Goal: Use online tool/utility: Utilize a website feature to perform a specific function

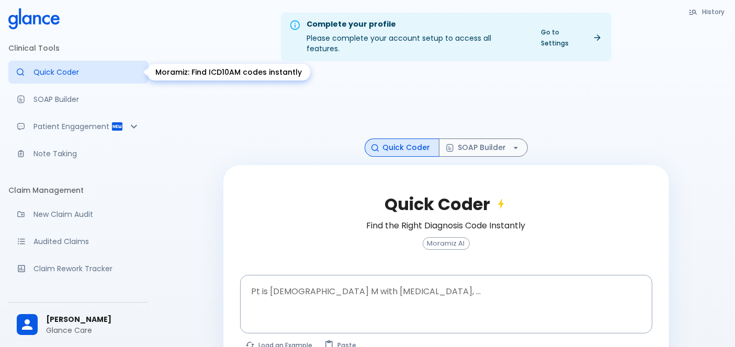
click at [194, 74] on div "Moramiz: Find ICD10AM codes instantly" at bounding box center [228, 72] width 163 height 17
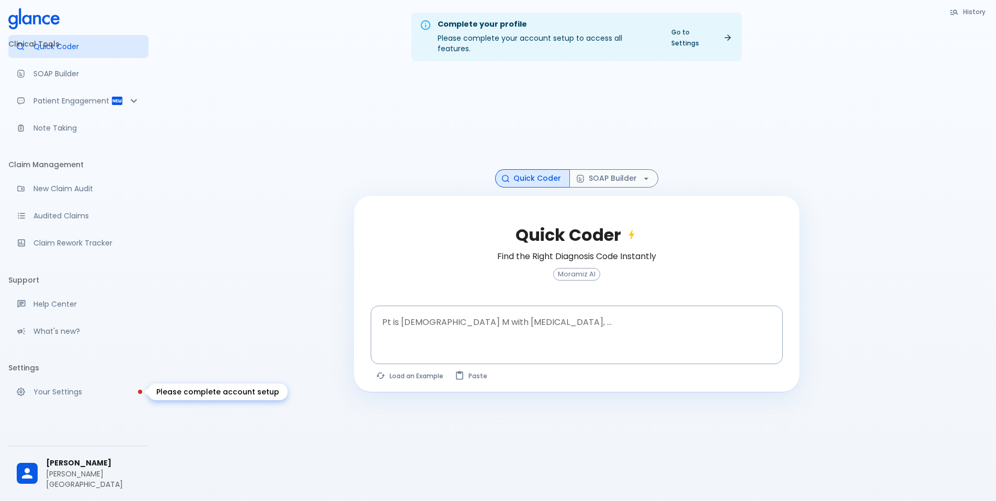
scroll to position [36, 0]
click at [85, 347] on p "Your Settings" at bounding box center [86, 392] width 107 height 10
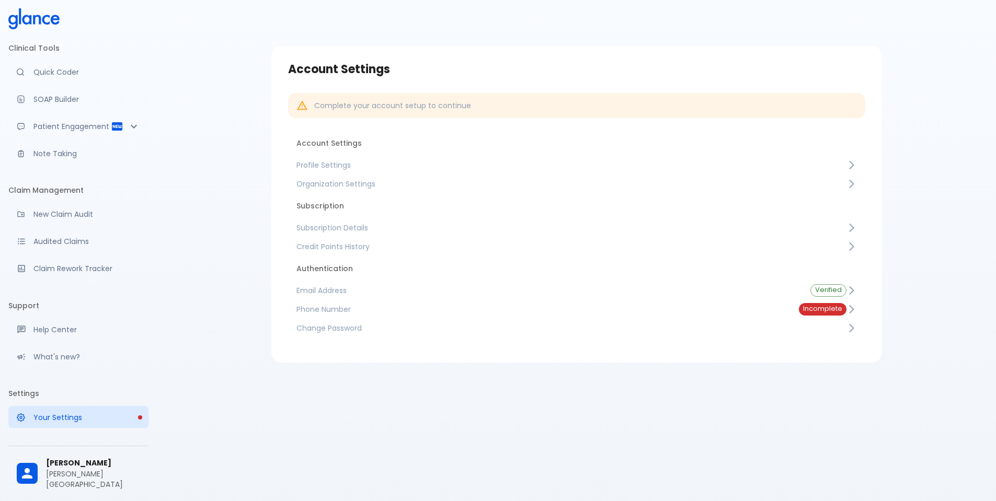
click at [47, 60] on li "Clinical Tools" at bounding box center [78, 48] width 140 height 25
click at [52, 64] on link "Quick Coder" at bounding box center [78, 72] width 140 height 23
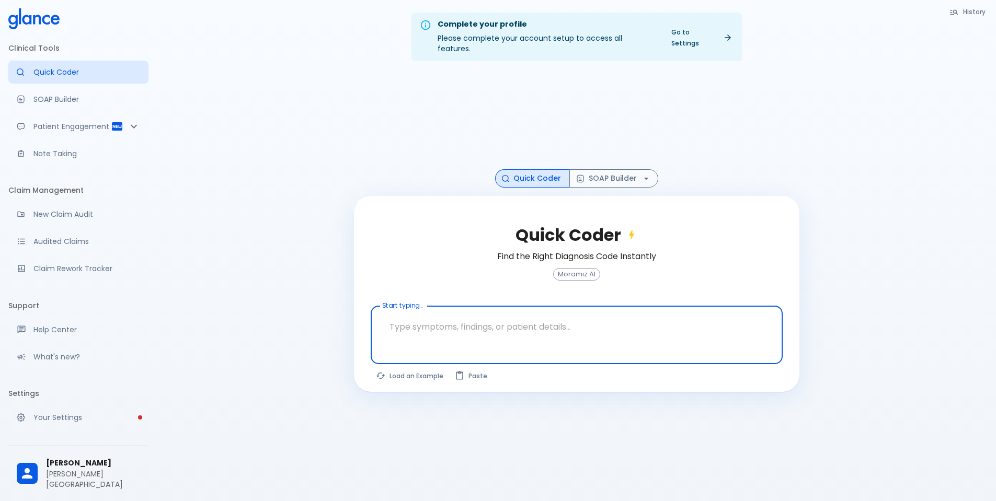
scroll to position [36, 0]
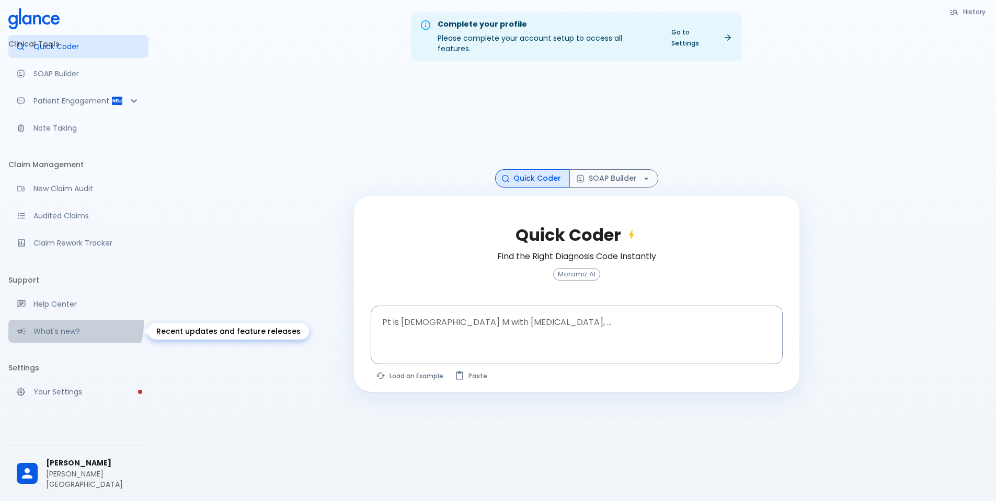
click at [63, 324] on div "What's new?" at bounding box center [78, 331] width 140 height 23
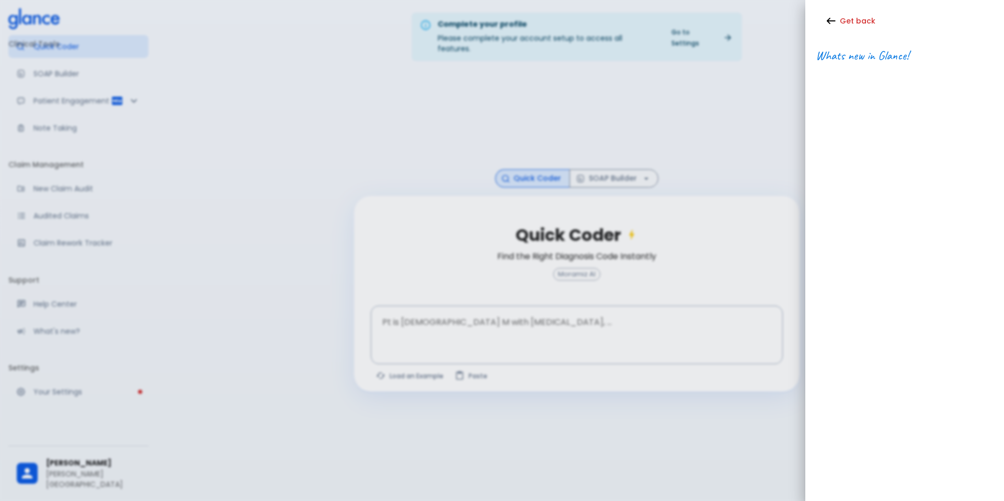
click at [734, 177] on div at bounding box center [502, 250] width 1004 height 501
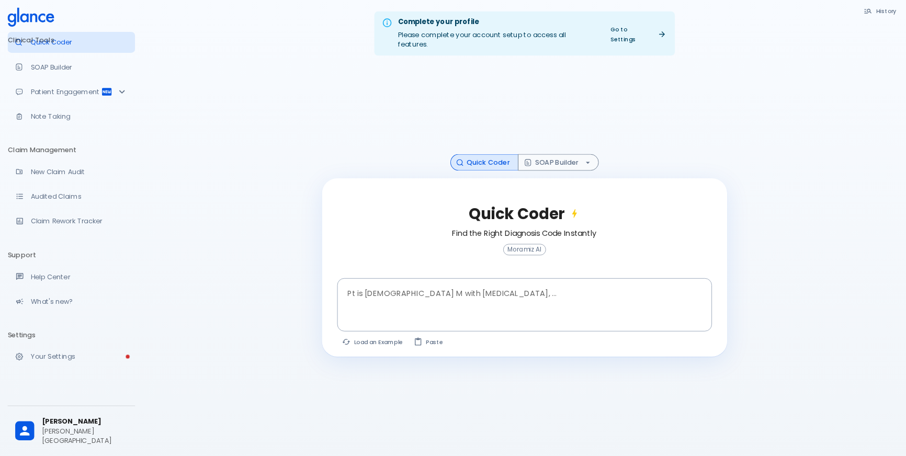
scroll to position [0, 0]
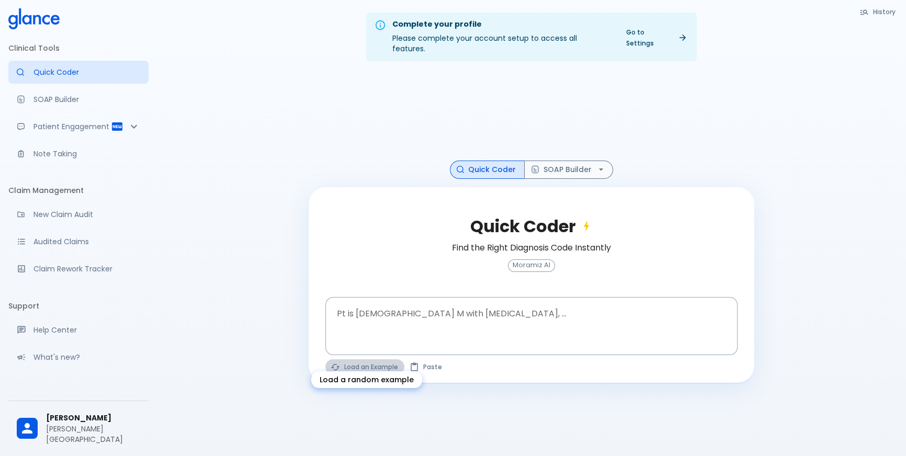
click at [356, 347] on button "Load an Example" at bounding box center [364, 366] width 79 height 15
type textarea "45F with DM2, right [MEDICAL_DATA], fever, WBC 14K, ESR 80, wound purulent, XR …"
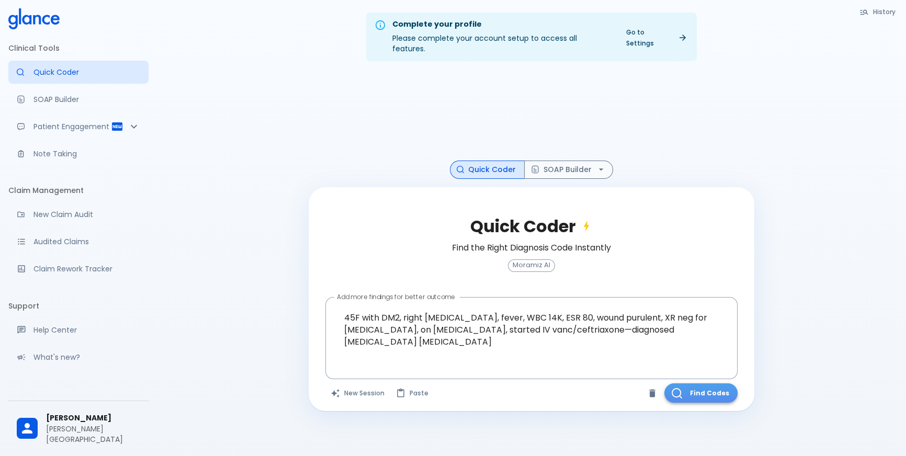
click at [700, 347] on button "Find Codes" at bounding box center [700, 392] width 73 height 19
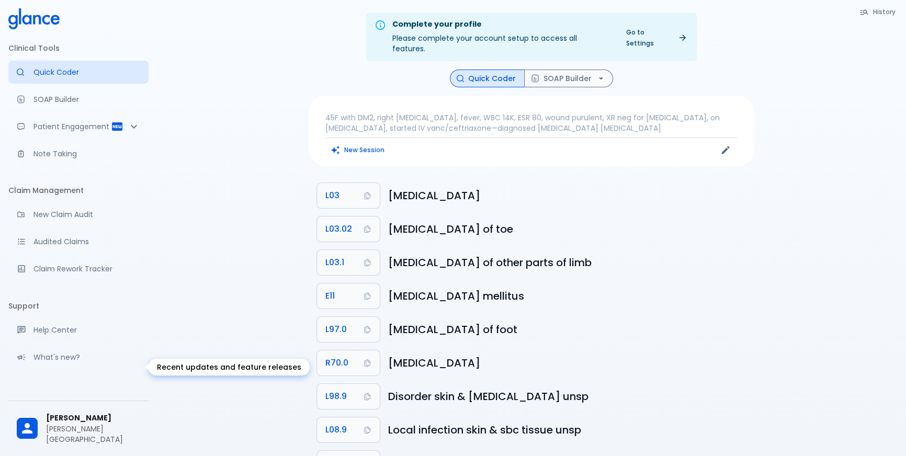
click at [86, 347] on p "What's new?" at bounding box center [86, 357] width 107 height 10
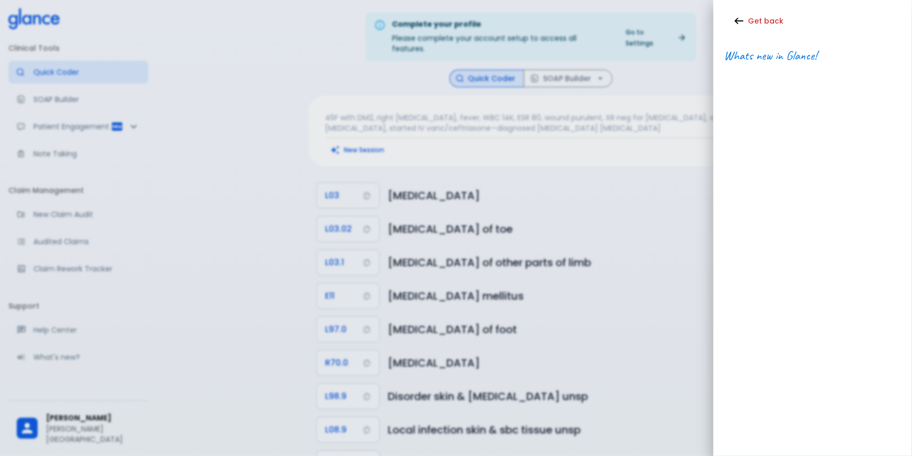
click at [734, 134] on div "Get back Whats new in Glance!" at bounding box center [813, 228] width 199 height 456
click at [152, 282] on div at bounding box center [456, 228] width 912 height 456
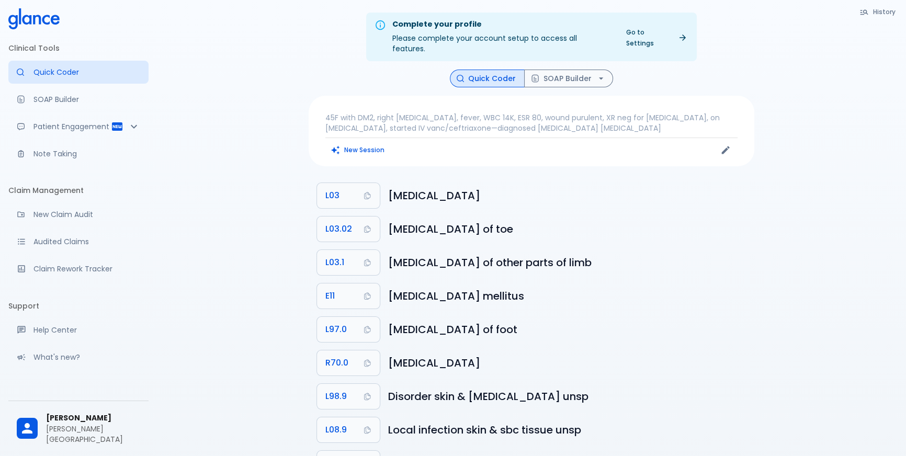
click at [401, 116] on p "45F with DM2, right [MEDICAL_DATA], fever, WBC 14K, ESR 80, wound purulent, XR …" at bounding box center [531, 122] width 412 height 21
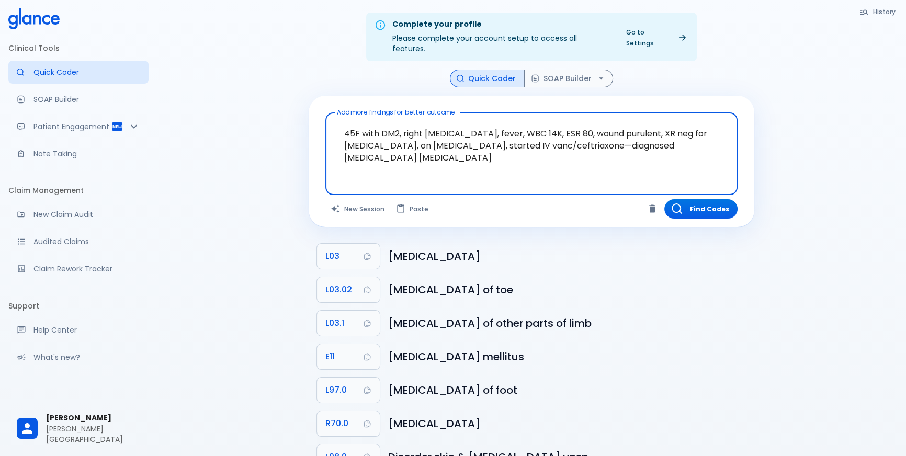
click at [401, 117] on textarea "45F with DM2, right [MEDICAL_DATA], fever, WBC 14K, ESR 80, wound purulent, XR …" at bounding box center [531, 145] width 397 height 57
click at [513, 132] on textarea "45F with DM2, right [MEDICAL_DATA], fever, WBC 14K, ESR 80, wound purulent, XR …" at bounding box center [531, 145] width 397 height 57
